Goal: Submit feedback/report problem

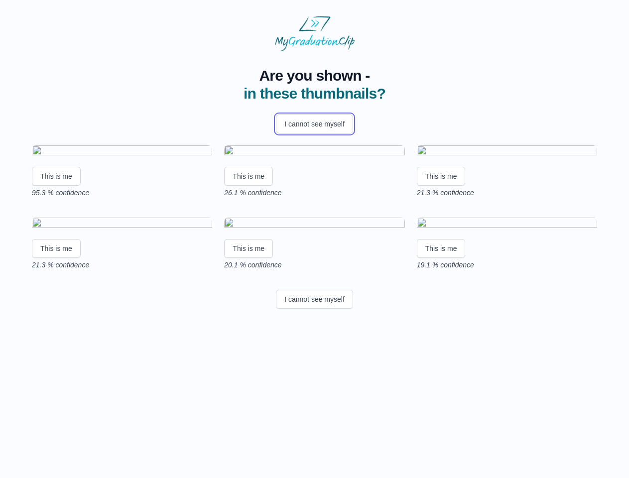
click at [314, 124] on button "I cannot see myself" at bounding box center [314, 123] width 77 height 19
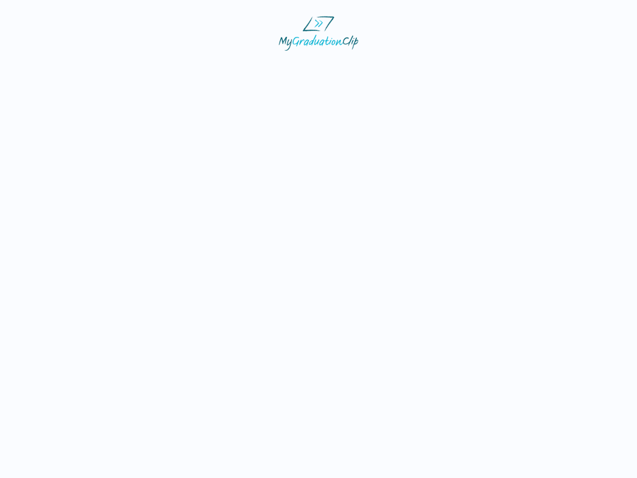
click at [56, 67] on html at bounding box center [318, 33] width 637 height 67
click at [250, 67] on html at bounding box center [318, 33] width 637 height 67
click at [443, 67] on html at bounding box center [318, 33] width 637 height 67
click at [56, 67] on html at bounding box center [318, 33] width 637 height 67
click at [250, 67] on html at bounding box center [318, 33] width 637 height 67
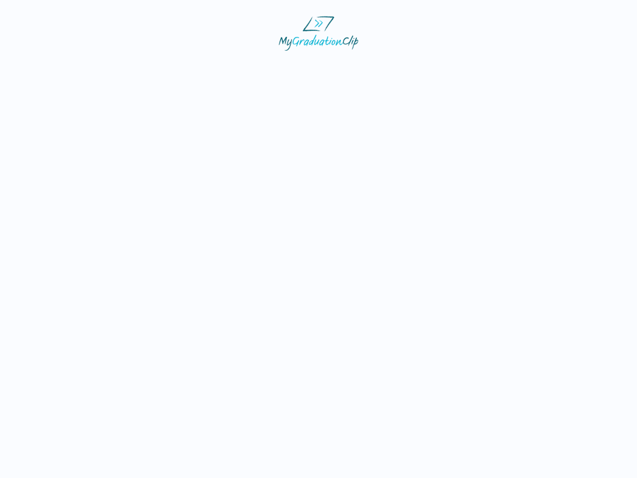
click at [443, 67] on html at bounding box center [318, 33] width 637 height 67
click at [314, 67] on html at bounding box center [318, 33] width 637 height 67
